Goal: Find specific page/section: Find specific page/section

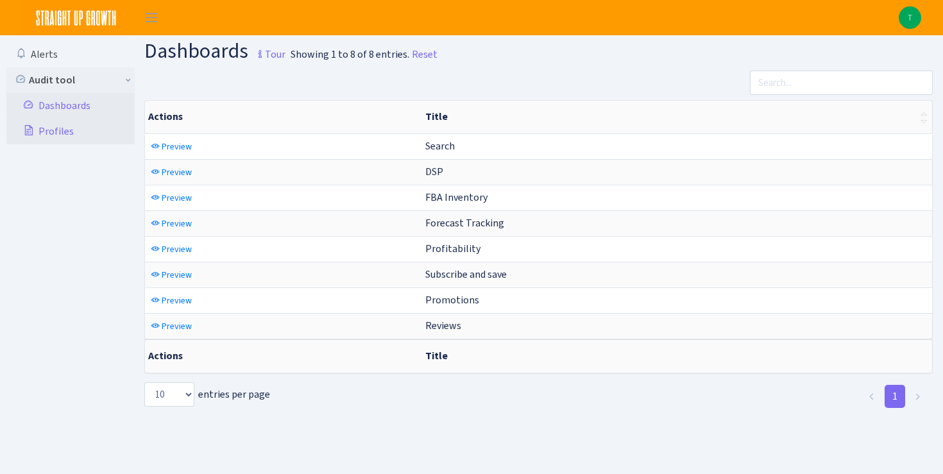
click at [54, 132] on link "Profiles" at bounding box center [70, 132] width 128 height 26
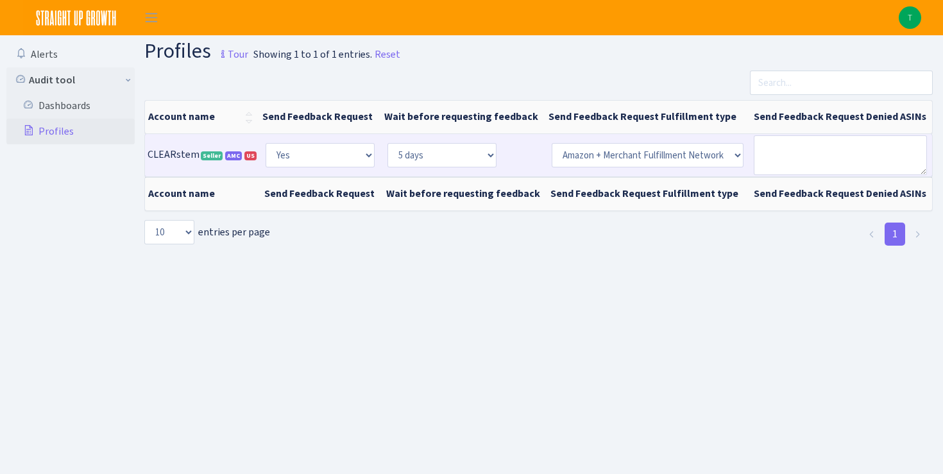
click at [185, 155] on span "CLEARstem Seller AMC US 3818340102757712A1I01HG4NQULD7ENTITY1VW1CDGZWX3KH" at bounding box center [203, 154] width 110 height 13
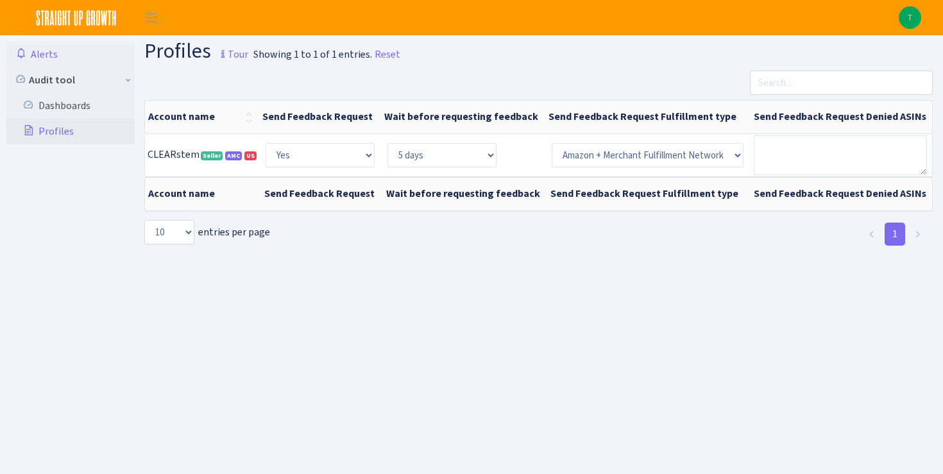
click at [58, 49] on link "Alerts" at bounding box center [70, 55] width 128 height 26
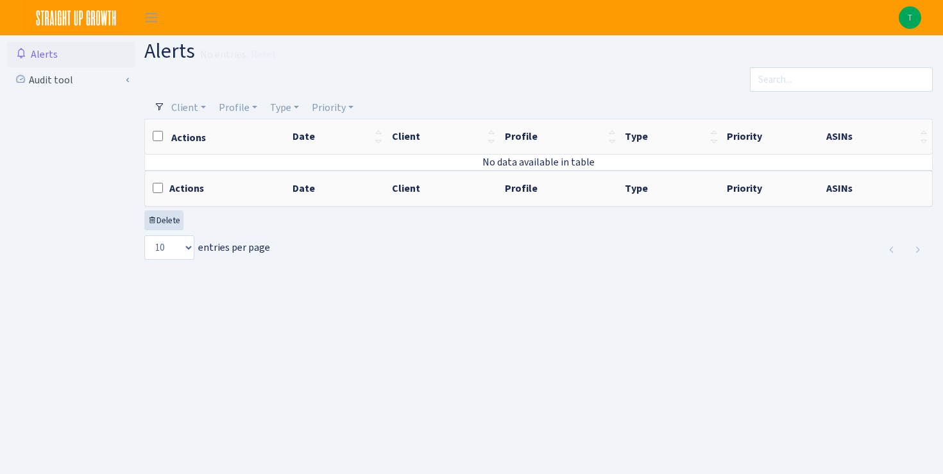
click at [114, 14] on img at bounding box center [76, 17] width 107 height 35
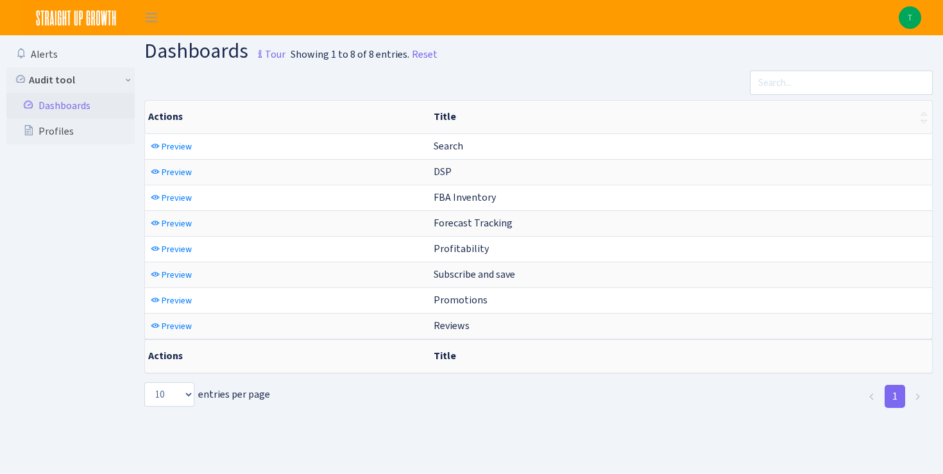
click at [165, 13] on button "Toggle navigation" at bounding box center [151, 17] width 32 height 21
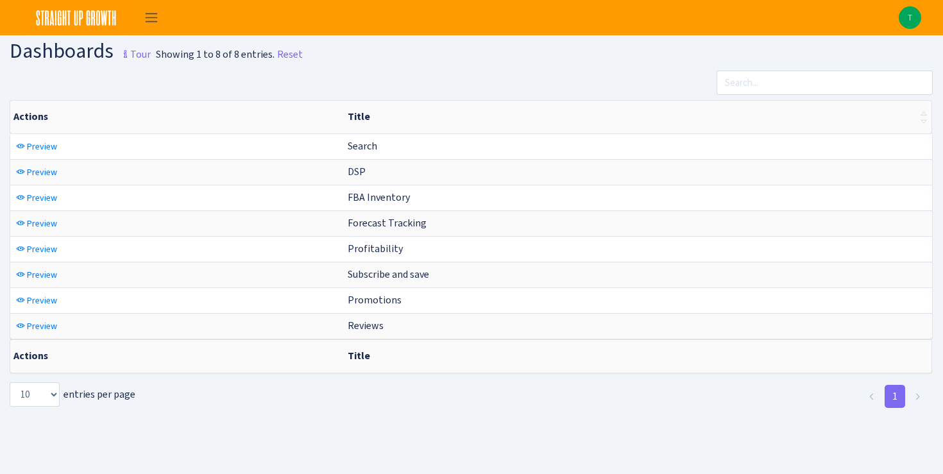
click at [160, 14] on span "Toggle navigation" at bounding box center [151, 17] width 19 height 15
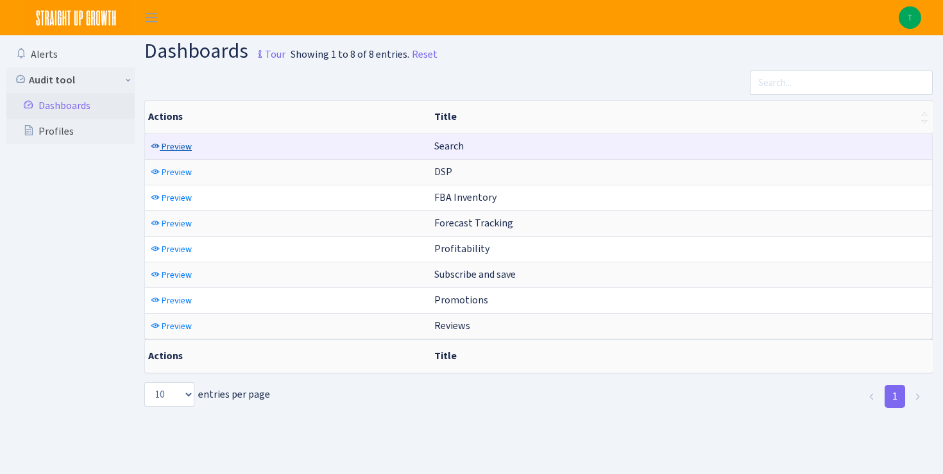
click at [184, 150] on span "Preview" at bounding box center [177, 147] width 30 height 12
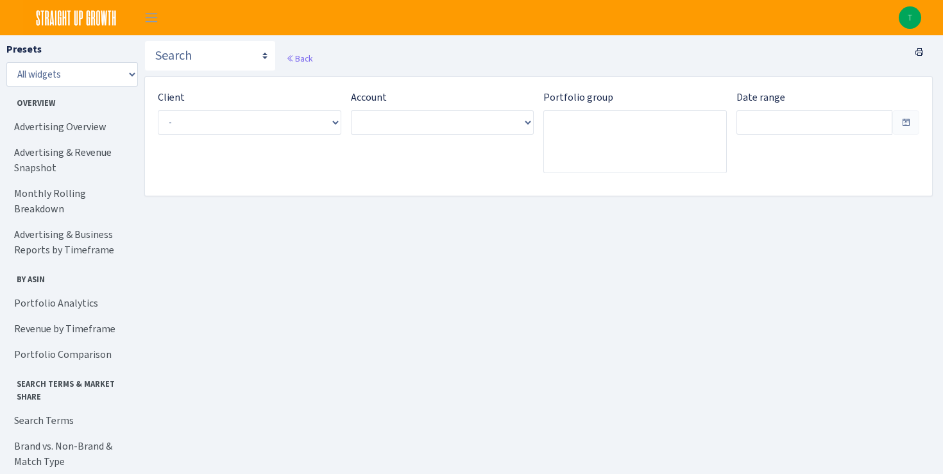
type input "[DATE] - [DATE]"
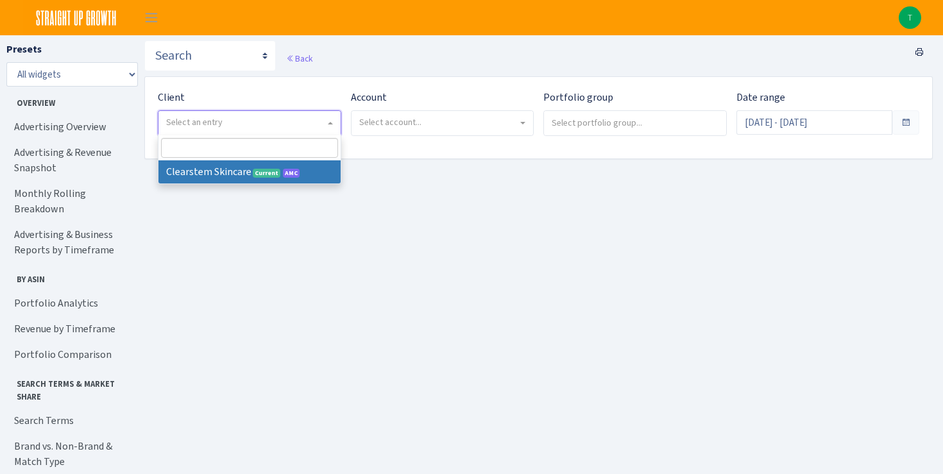
click at [191, 124] on span "Select an entry" at bounding box center [194, 122] width 56 height 12
select select "236"
select select
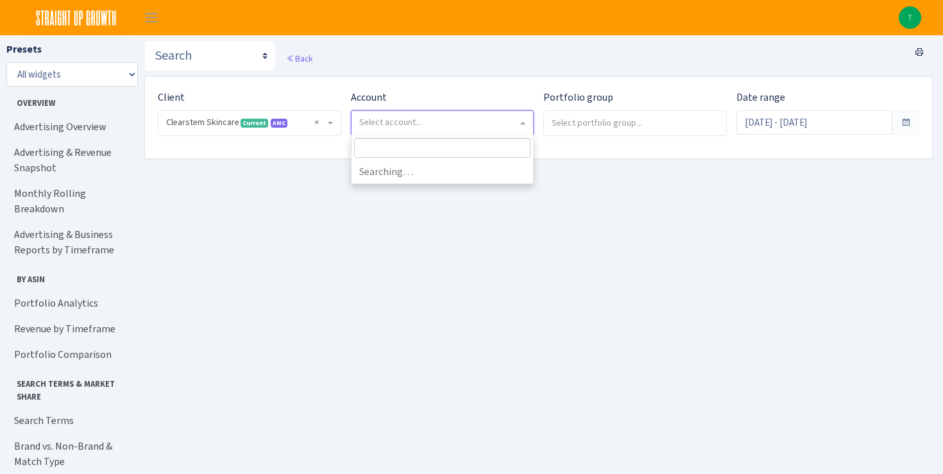
click at [400, 130] on span "Select account..." at bounding box center [443, 123] width 182 height 24
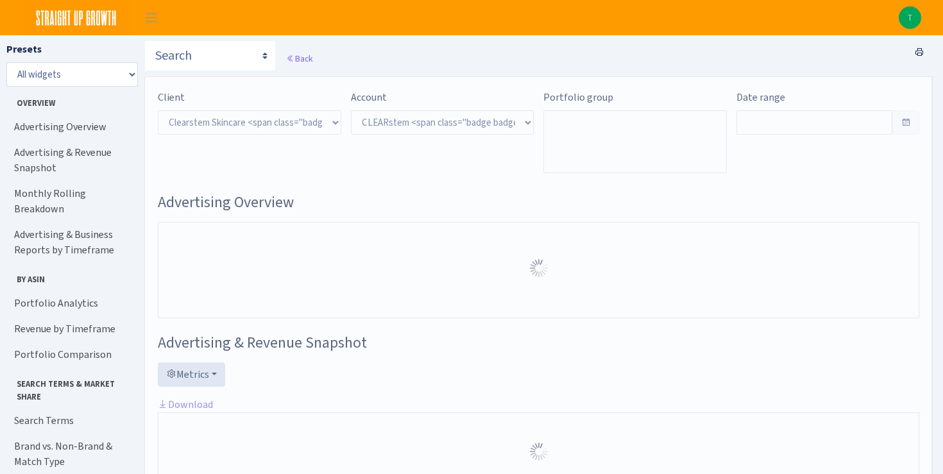
select select "3818340102757712"
type input "[DATE] - [DATE]"
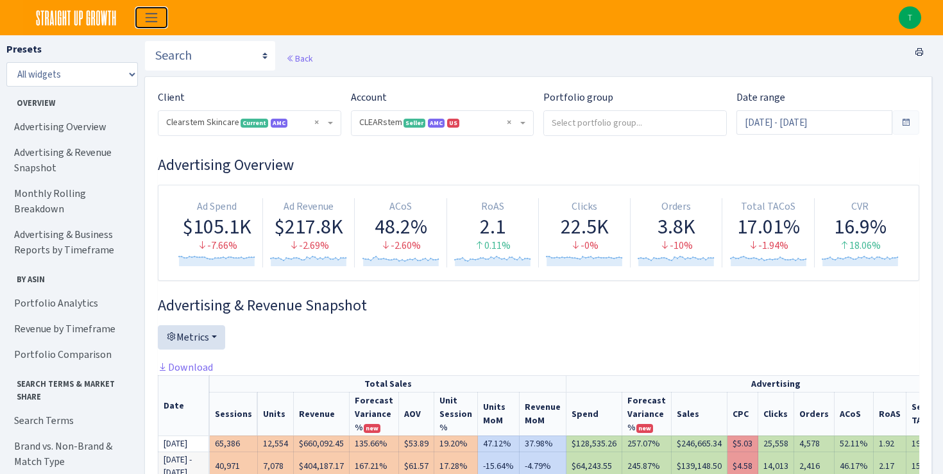
click at [149, 10] on span "Toggle navigation" at bounding box center [151, 17] width 19 height 15
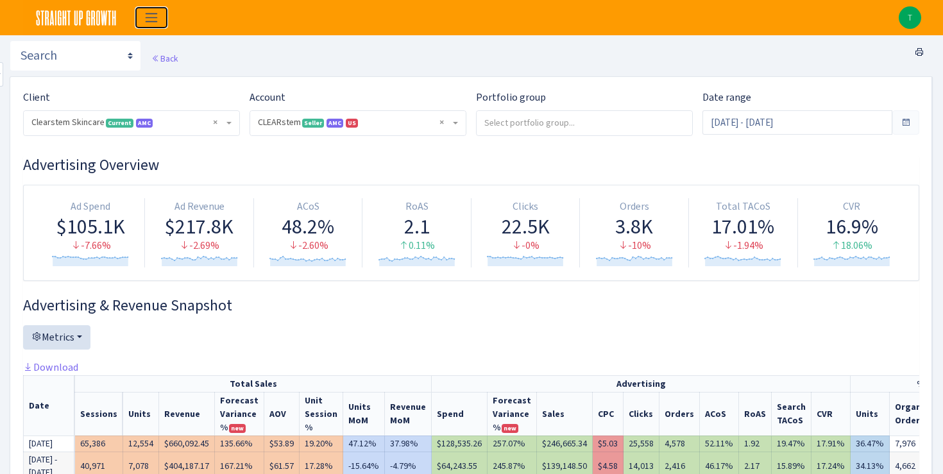
click at [149, 10] on span "Toggle navigation" at bounding box center [151, 17] width 19 height 15
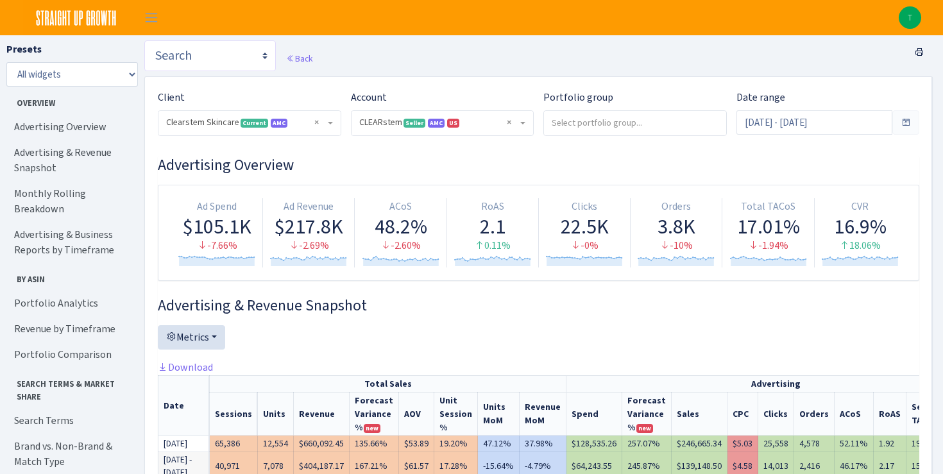
click at [201, 53] on select "Search DSP FBA Inventory Forecast Tracking Profitability Subscribe and save Pro…" at bounding box center [210, 55] width 132 height 31
select select "https://straightupgrowth.com/admin/dashboard/7/show"
click at [144, 40] on select "Search DSP FBA Inventory Forecast Tracking Profitability Subscribe and save Pro…" at bounding box center [210, 55] width 132 height 31
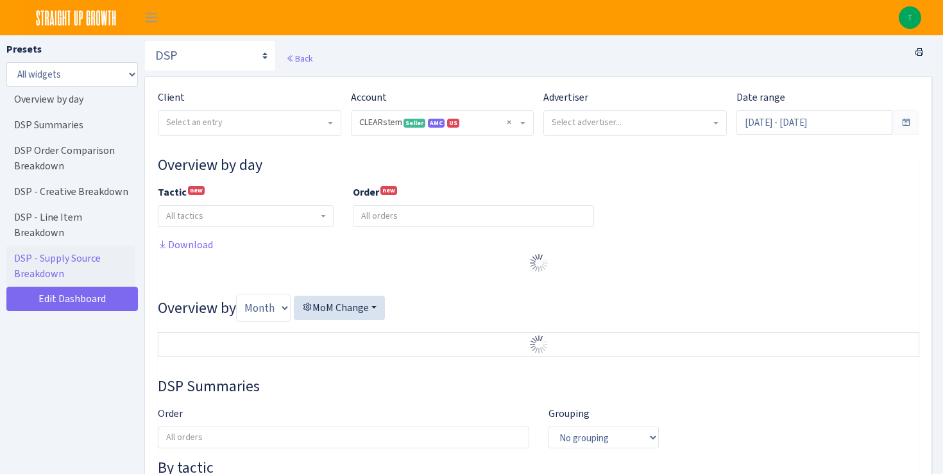
select select "3818340102757712"
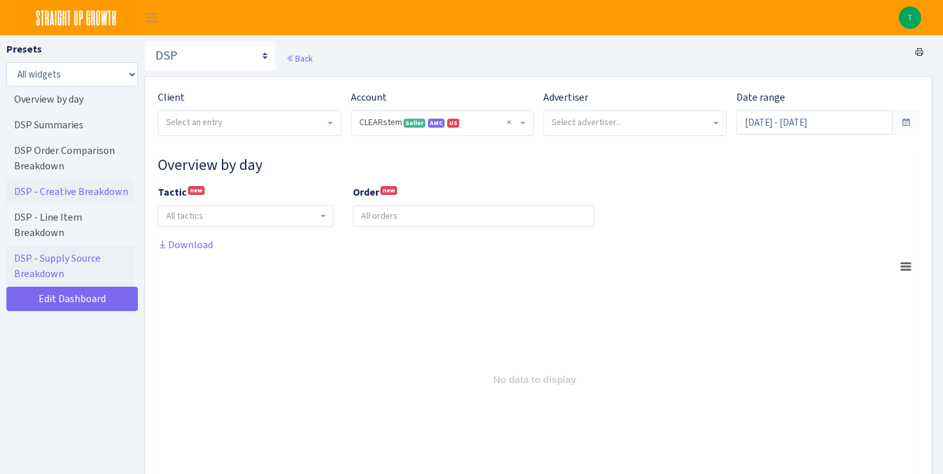
click at [89, 194] on link "DSP - Creative Breakdown" at bounding box center [70, 192] width 128 height 26
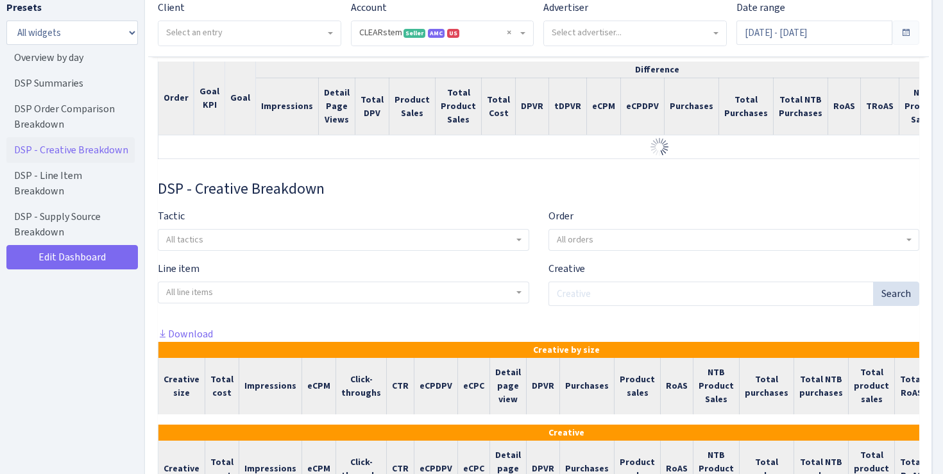
scroll to position [620, 0]
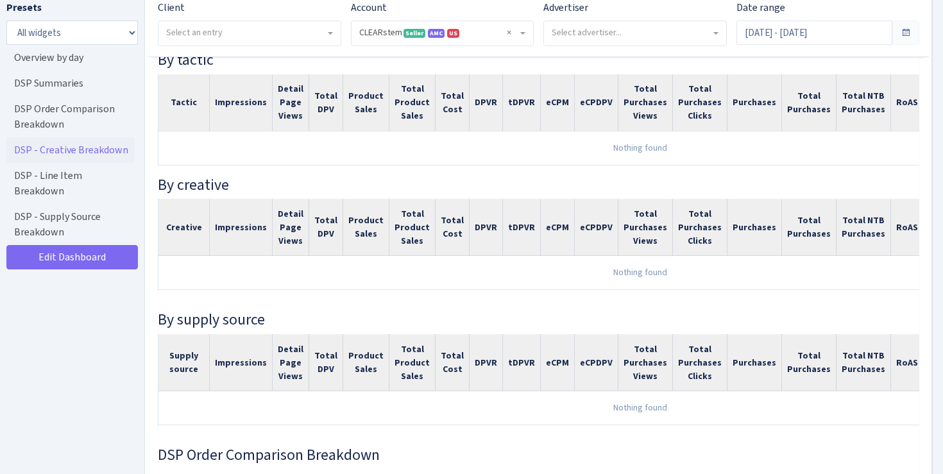
click at [597, 28] on span "Select advertiser..." at bounding box center [587, 32] width 70 height 12
click at [256, 40] on span "Select an entry" at bounding box center [249, 33] width 182 height 24
click at [256, 38] on span "Select an entry" at bounding box center [245, 32] width 159 height 13
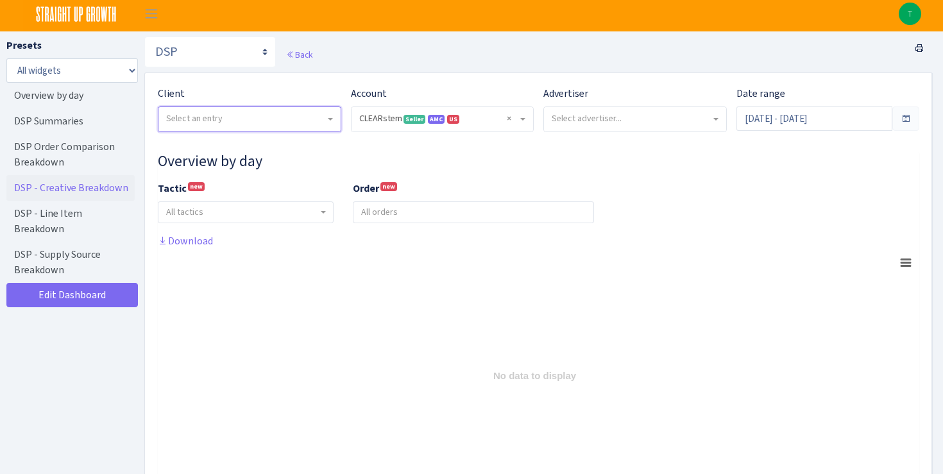
scroll to position [0, 0]
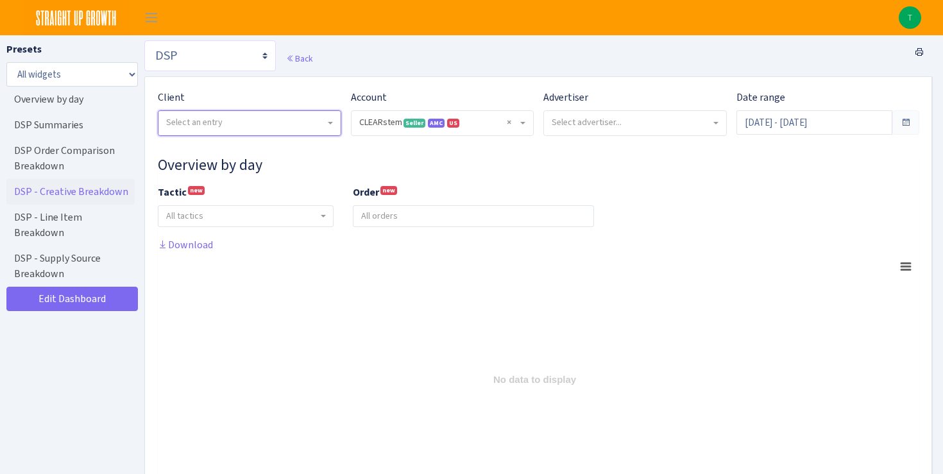
click at [214, 53] on select "Search DSP FBA Inventory Forecast Tracking Profitability Subscribe and save Pro…" at bounding box center [210, 55] width 132 height 31
